Goal: Check status: Check status

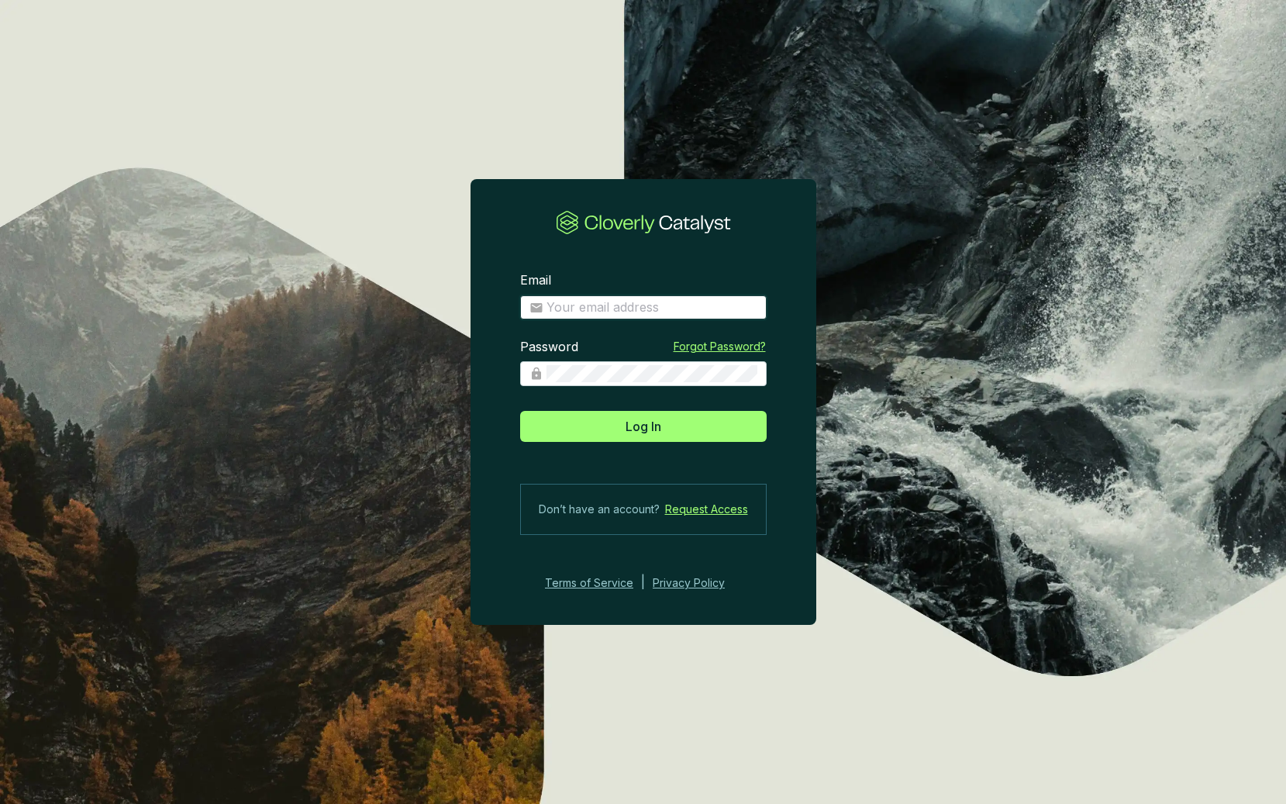
click at [573, 305] on input "Email" at bounding box center [651, 307] width 211 height 17
type input "[PERSON_NAME][EMAIL_ADDRESS][DOMAIN_NAME]"
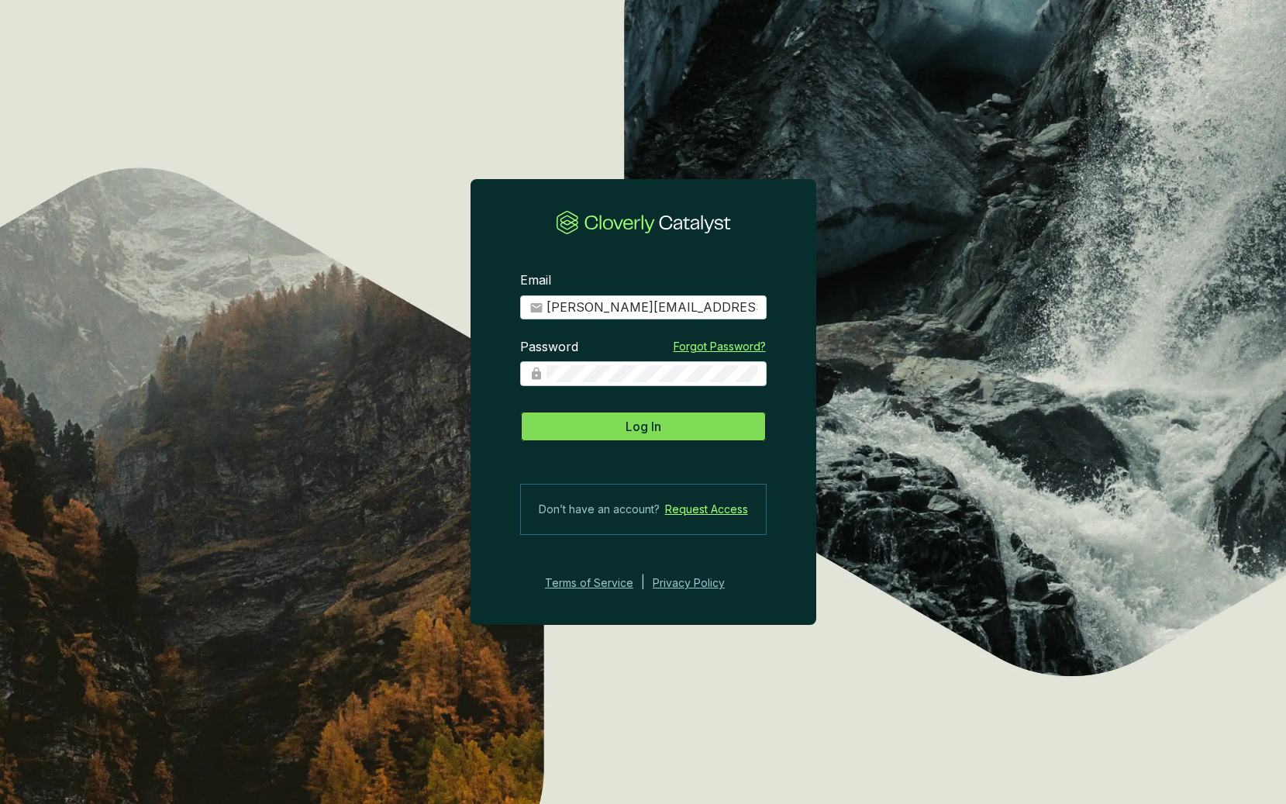
click at [654, 431] on span "Log In" at bounding box center [643, 426] width 36 height 19
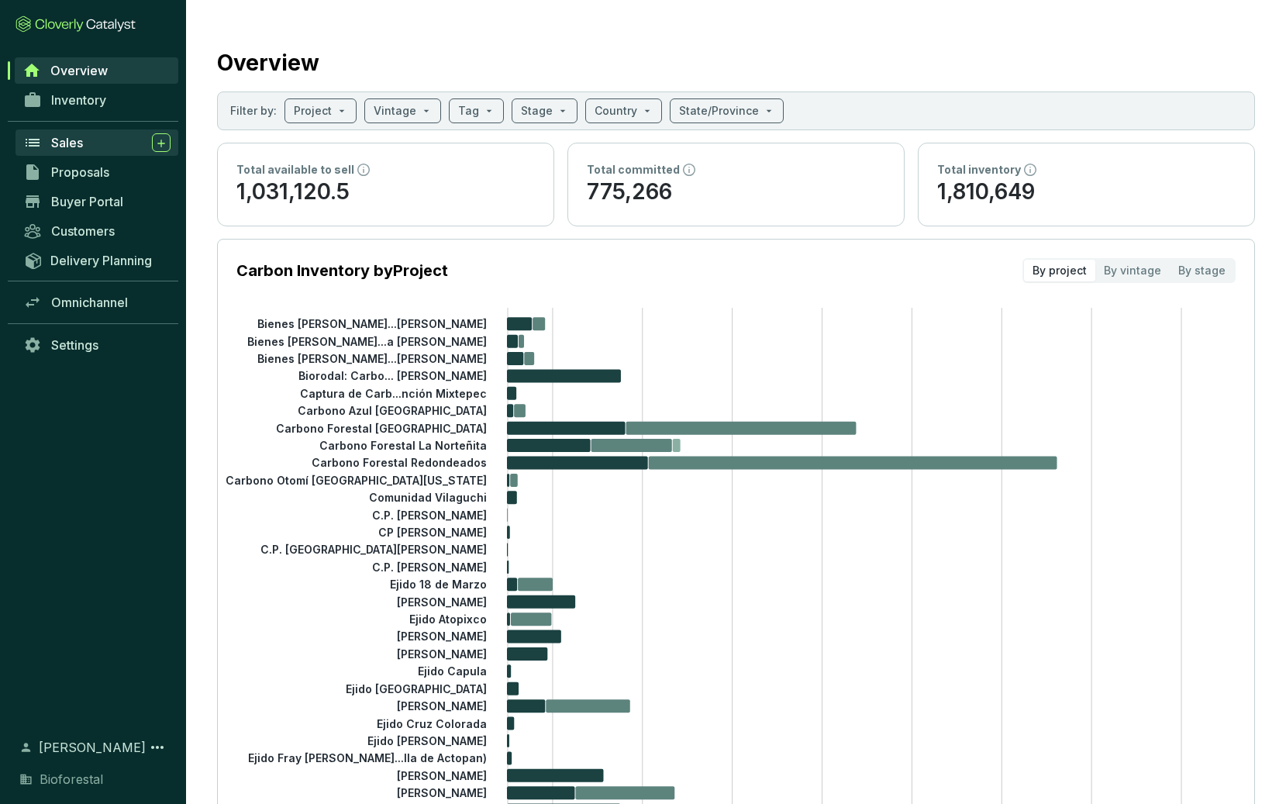
click at [65, 138] on span "Sales" at bounding box center [67, 142] width 32 height 15
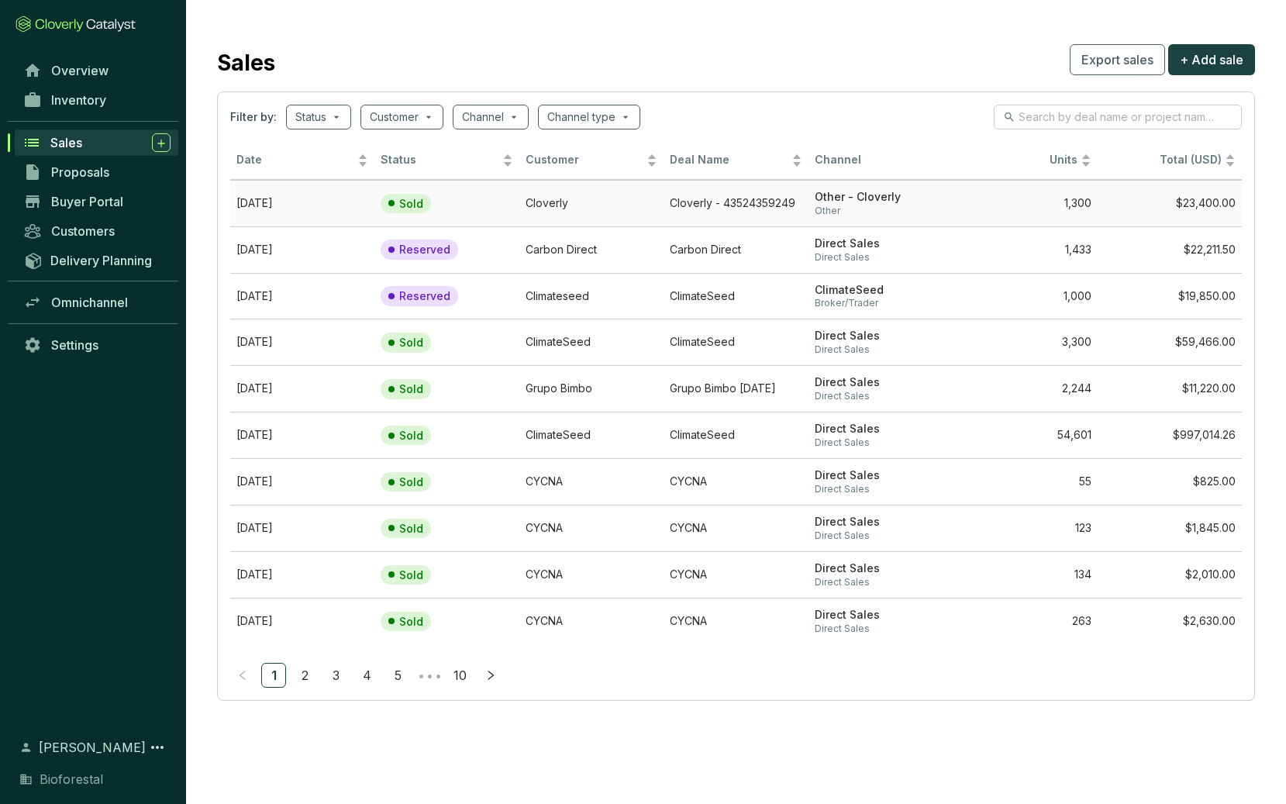
click at [291, 201] on td "[DATE]" at bounding box center [302, 203] width 144 height 46
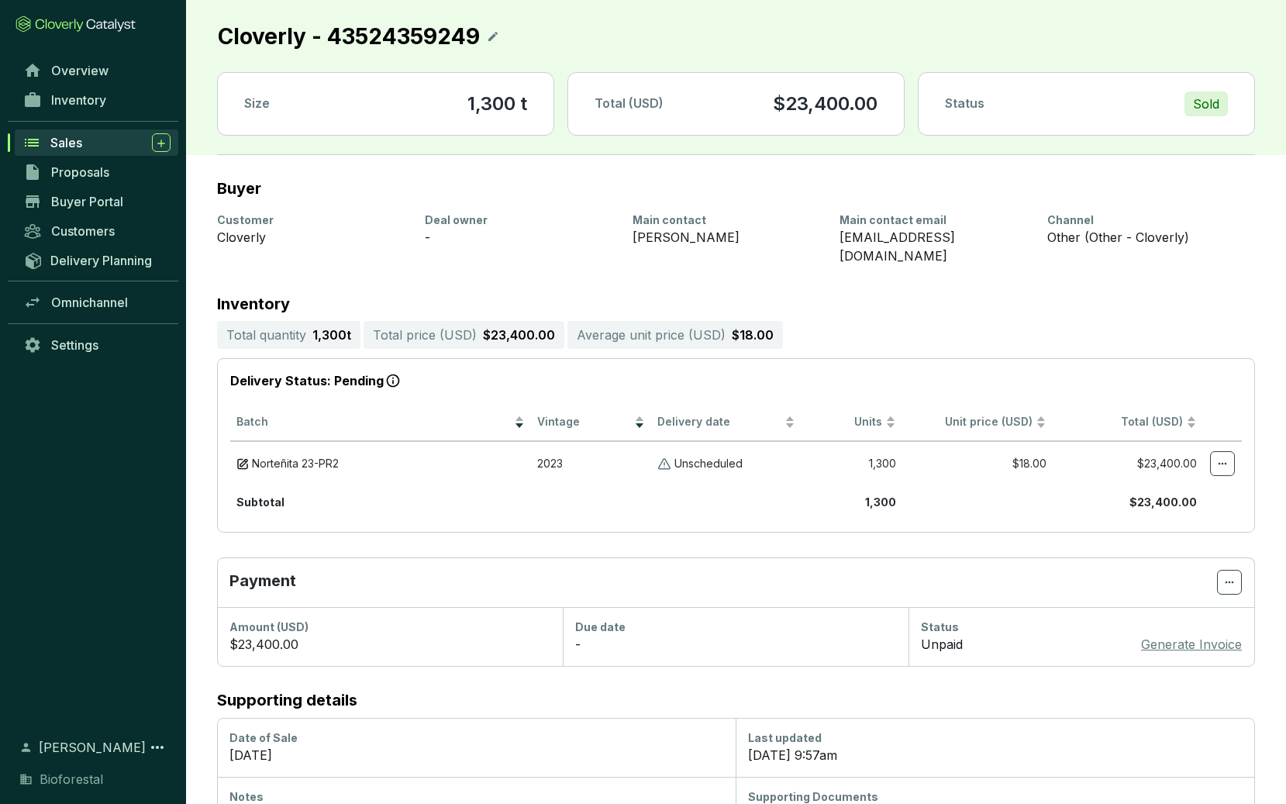
scroll to position [36, 0]
